Goal: Use online tool/utility: Utilize a website feature to perform a specific function

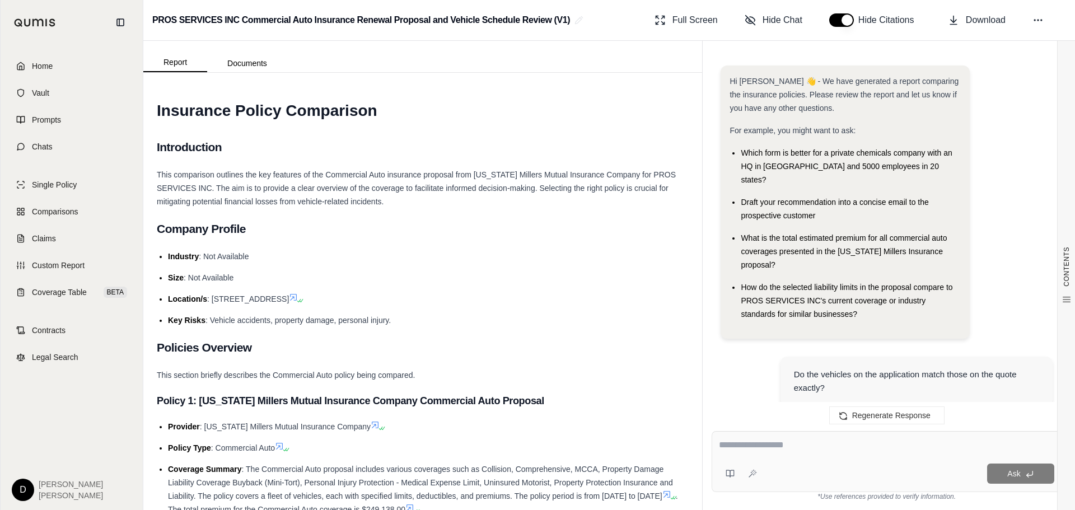
scroll to position [1295, 0]
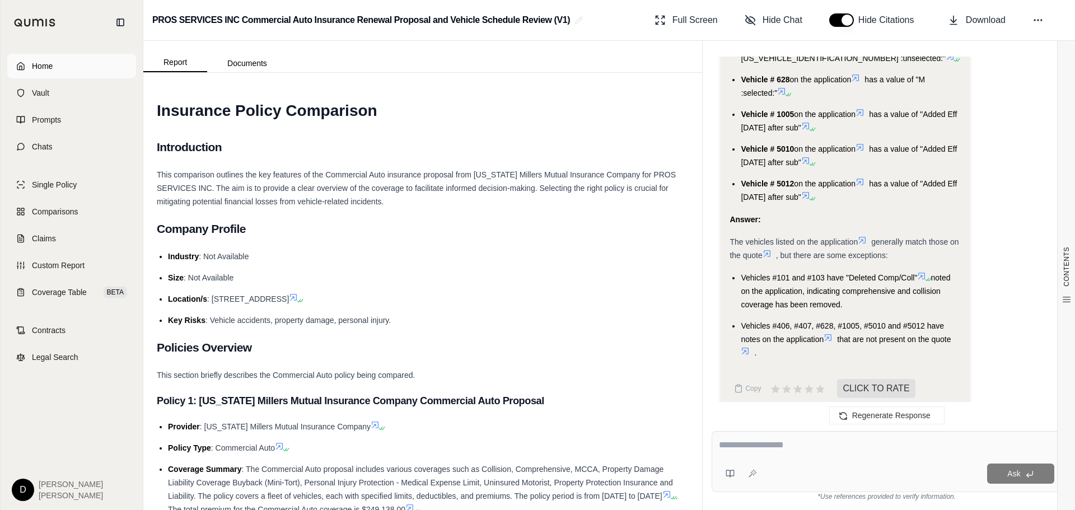
click at [43, 66] on span "Home" at bounding box center [42, 65] width 21 height 11
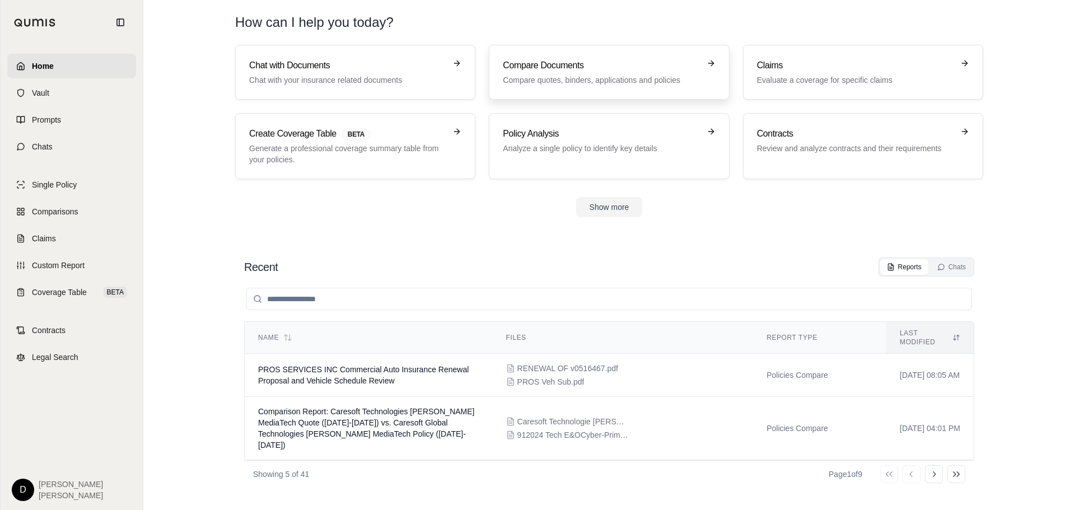
click at [514, 71] on h3 "Compare Documents" at bounding box center [601, 65] width 196 height 13
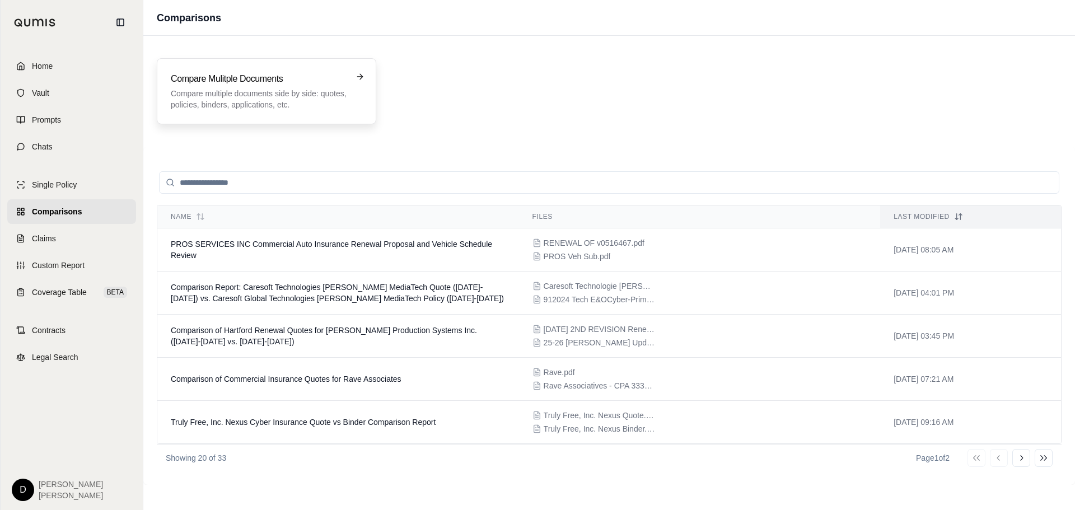
click at [302, 107] on p "Compare multiple documents side by side: quotes, policies, binders, application…" at bounding box center [259, 99] width 176 height 22
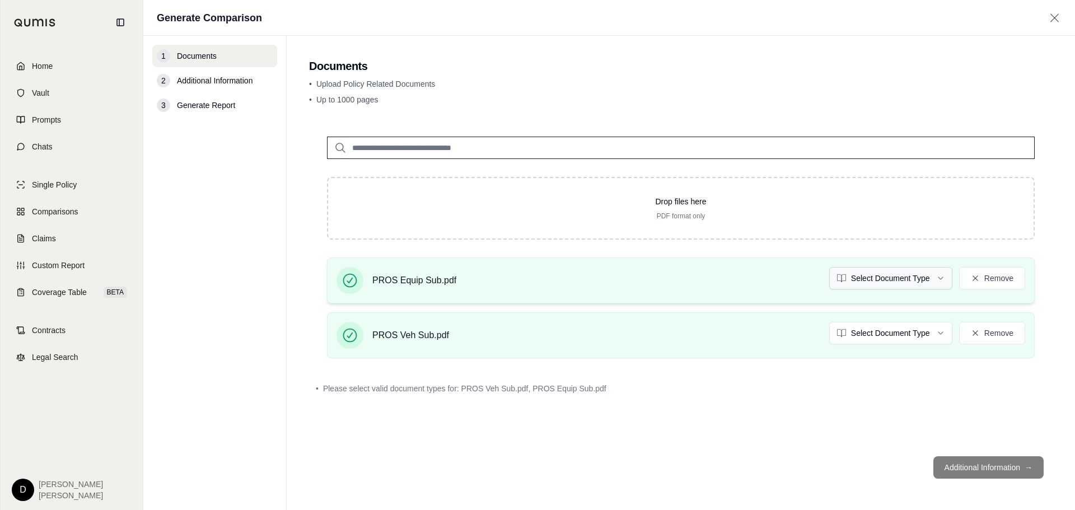
click at [938, 282] on html "Home Vault Prompts Chats Single Policy Comparisons Claims Custom Report Coverag…" at bounding box center [537, 255] width 1075 height 510
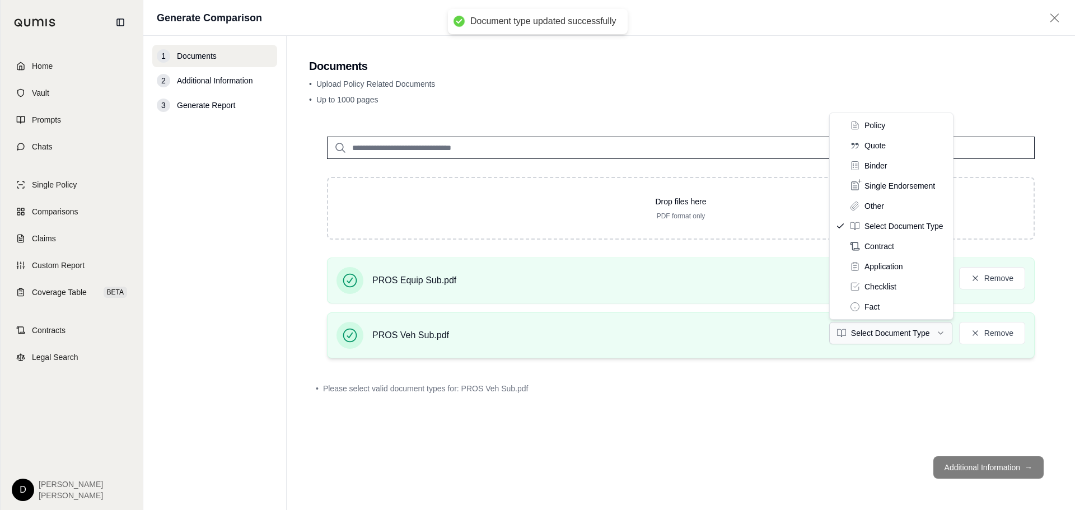
click at [925, 330] on html "Document type updated successfully Home Vault Prompts Chats Single Policy Compa…" at bounding box center [537, 255] width 1075 height 510
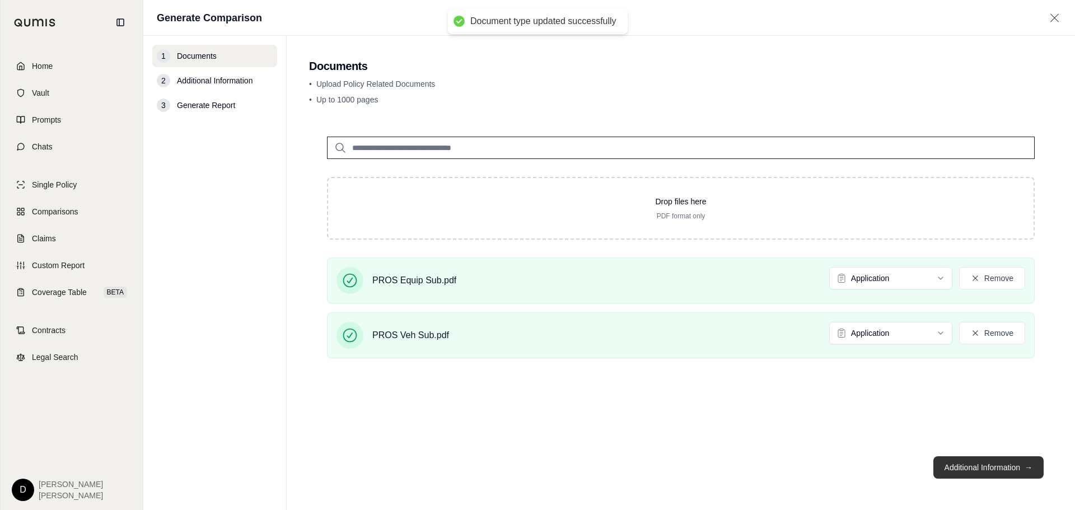
click at [973, 470] on button "Additional Information →" at bounding box center [988, 467] width 110 height 22
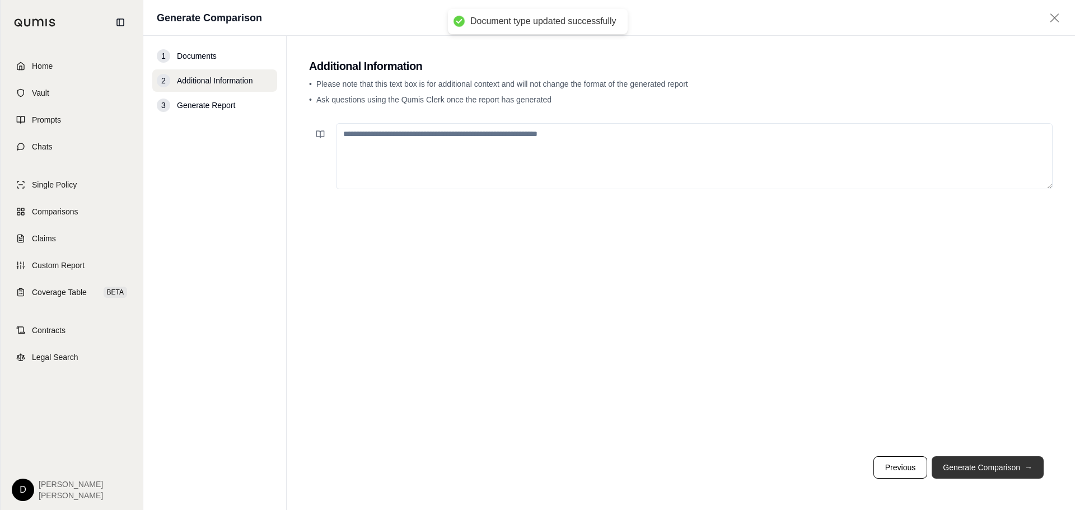
click at [973, 470] on button "Generate Comparison →" at bounding box center [987, 467] width 112 height 22
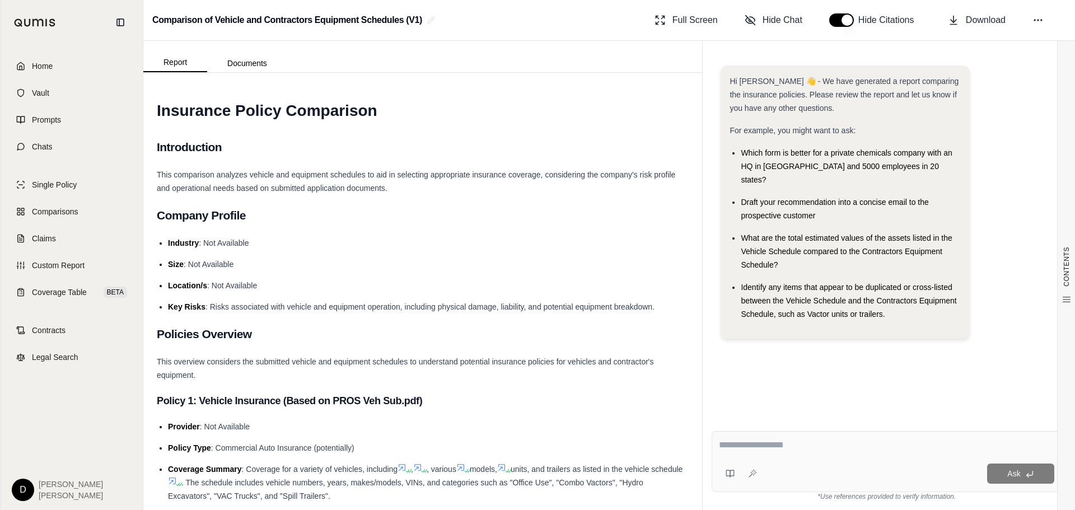
click at [744, 443] on textarea at bounding box center [886, 444] width 335 height 13
type textarea "**********"
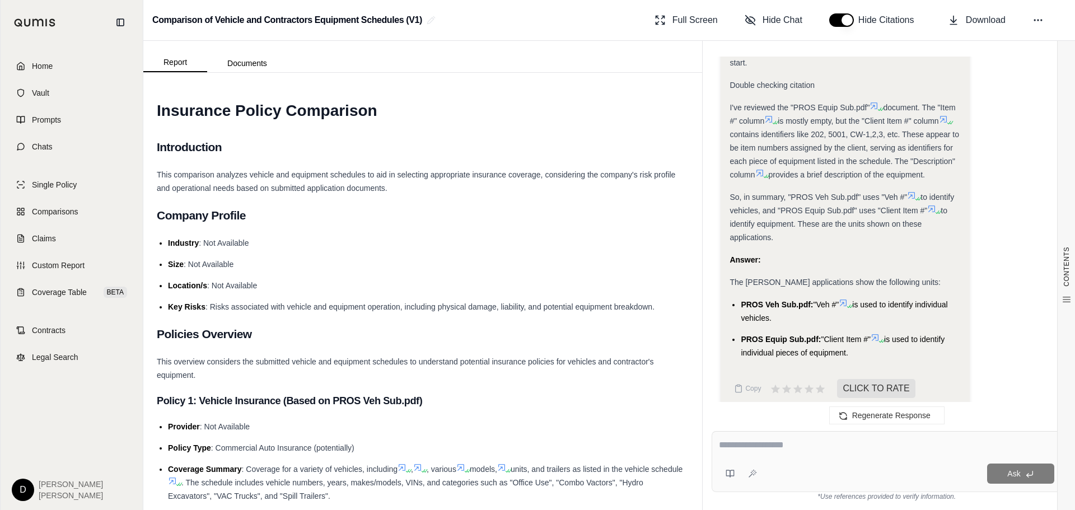
click at [749, 439] on textarea at bounding box center [886, 444] width 335 height 13
type textarea "**********"
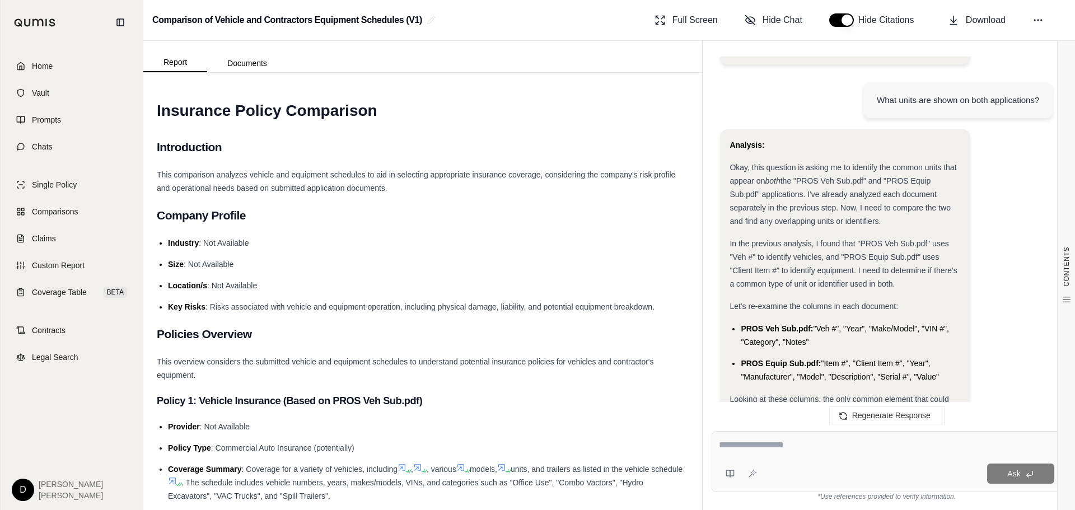
scroll to position [1161, 0]
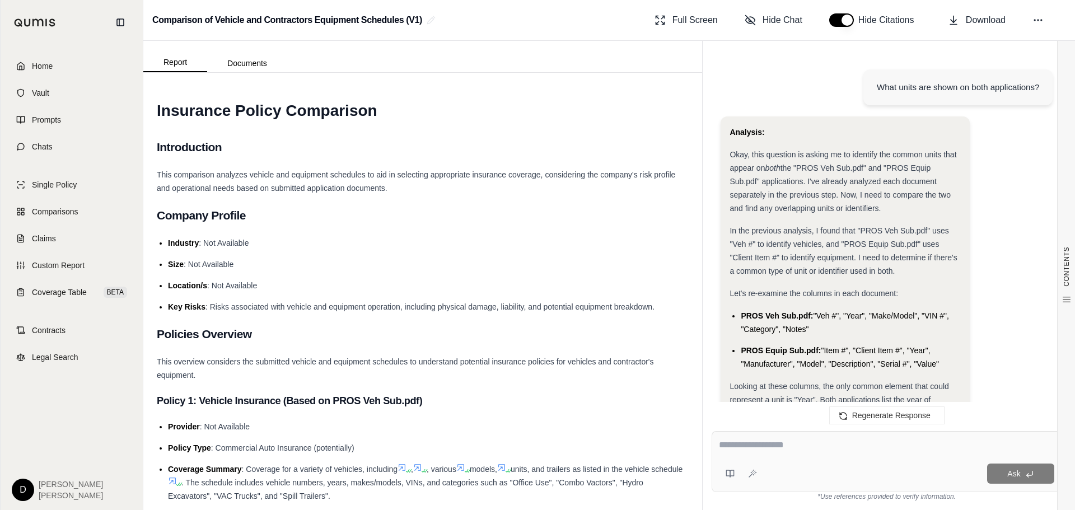
click at [789, 445] on textarea at bounding box center [886, 444] width 335 height 13
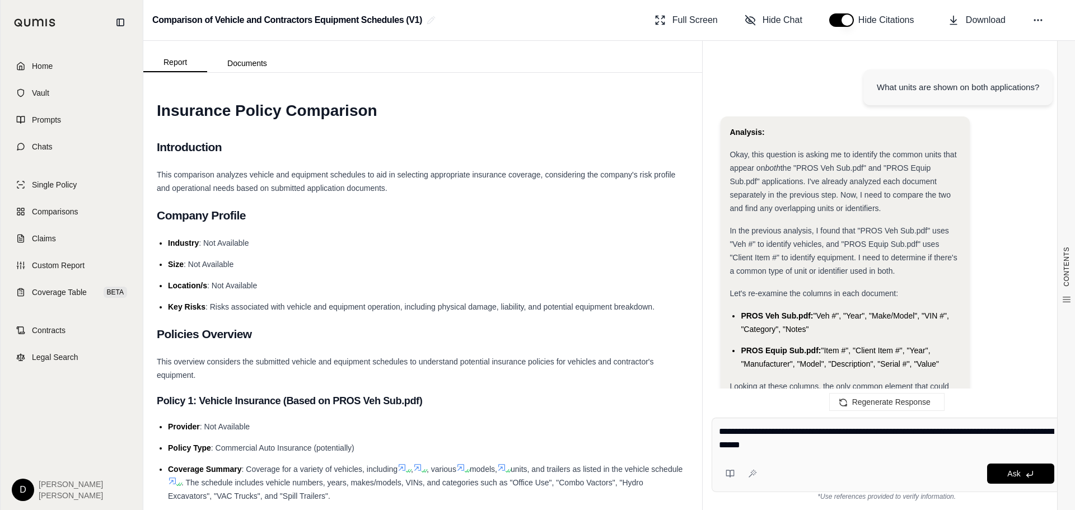
type textarea "**********"
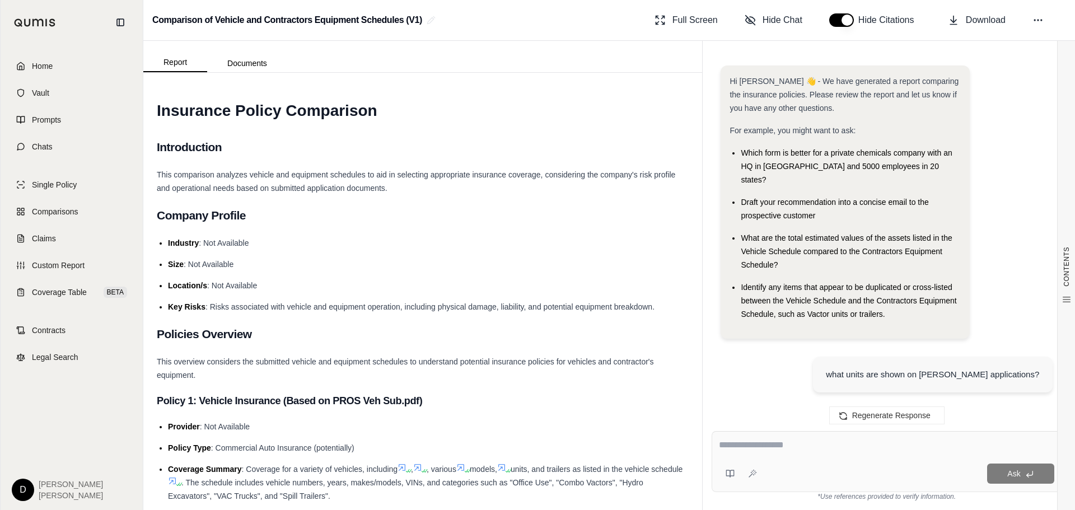
scroll to position [2117, 0]
